Goal: Task Accomplishment & Management: Manage account settings

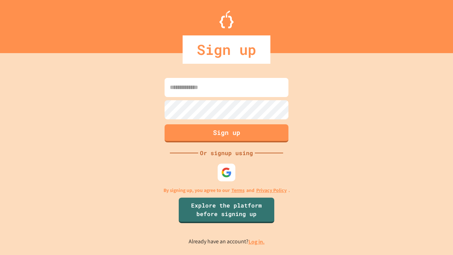
click at [257, 242] on link "Log in." at bounding box center [257, 241] width 16 height 7
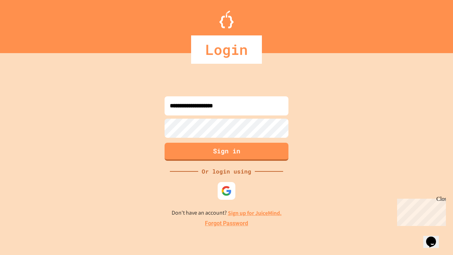
type input "**********"
